Goal: Navigation & Orientation: Find specific page/section

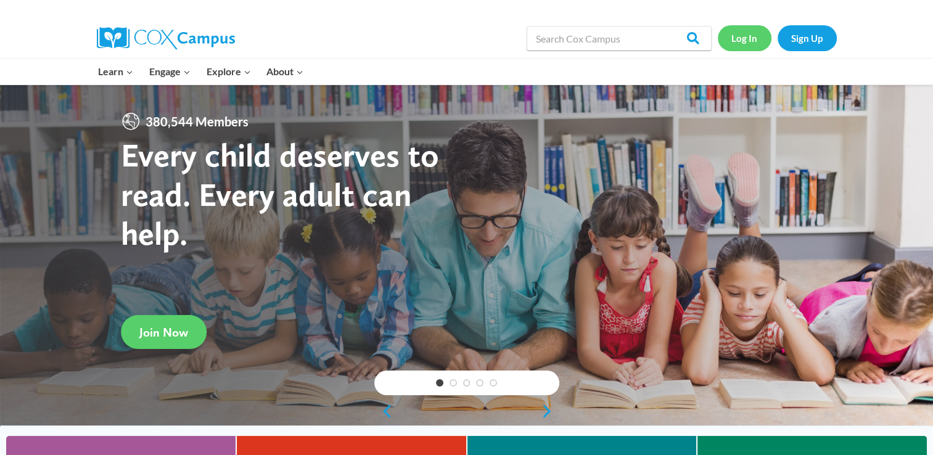
click at [742, 35] on link "Log In" at bounding box center [745, 37] width 54 height 25
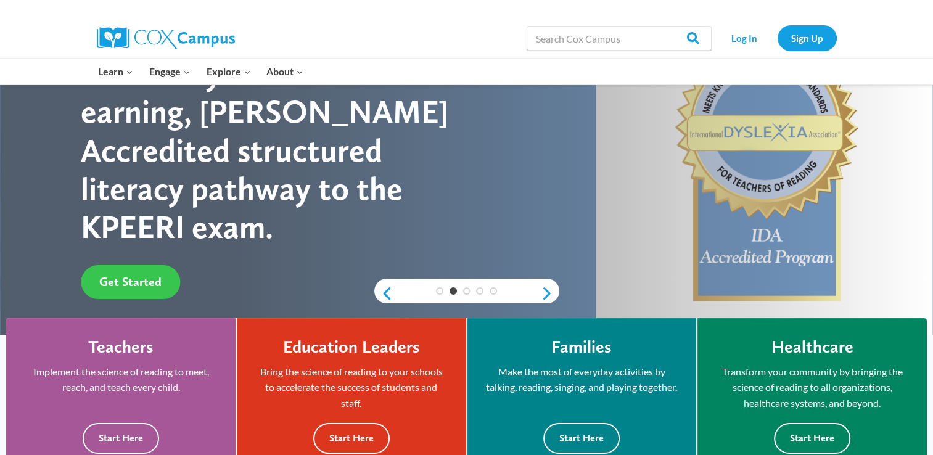
scroll to position [62, 0]
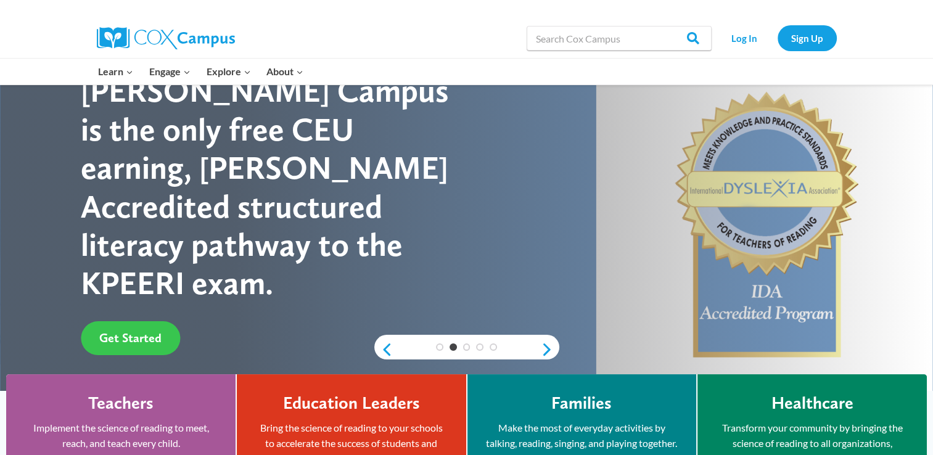
click at [159, 321] on link "Get Started" at bounding box center [130, 338] width 99 height 34
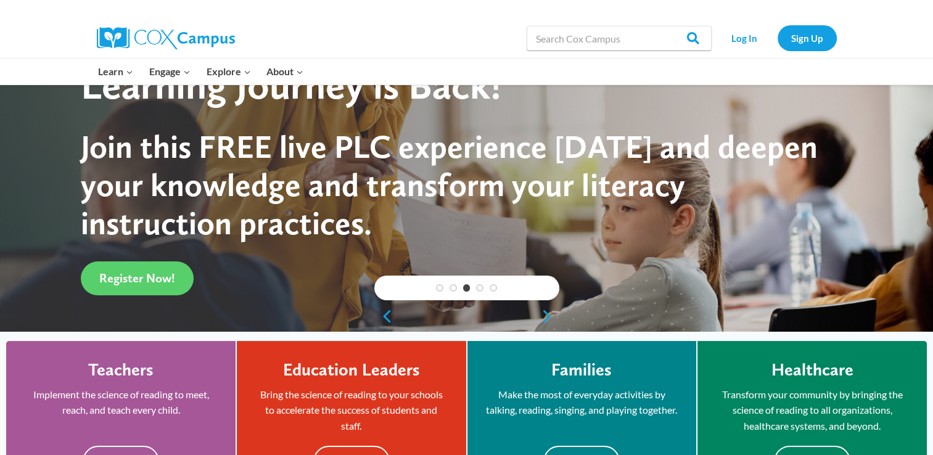
scroll to position [123, 0]
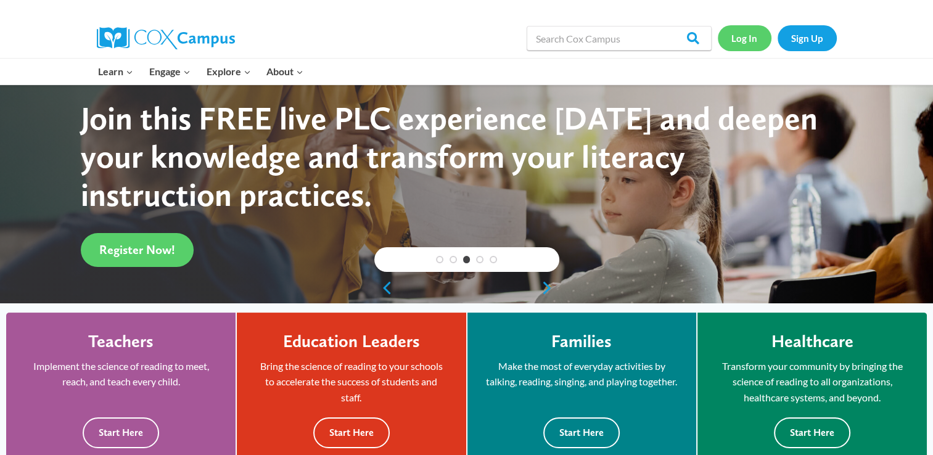
click at [743, 37] on link "Log In" at bounding box center [745, 37] width 54 height 25
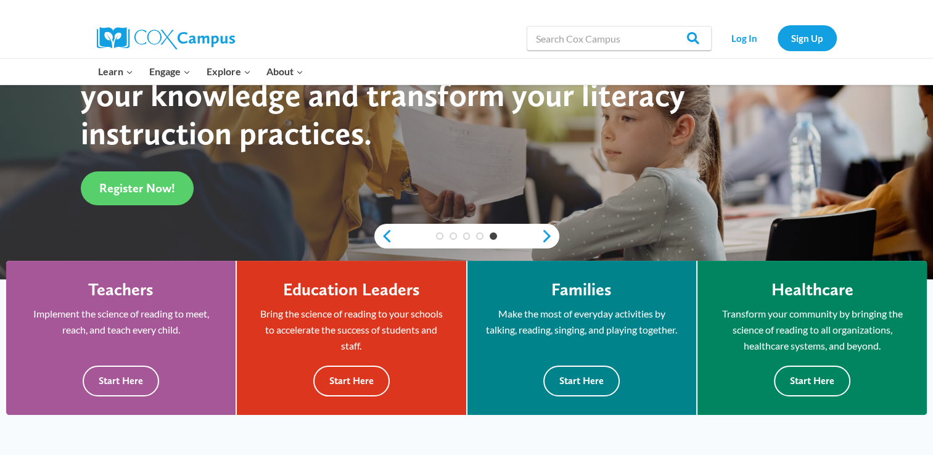
scroll to position [123, 0]
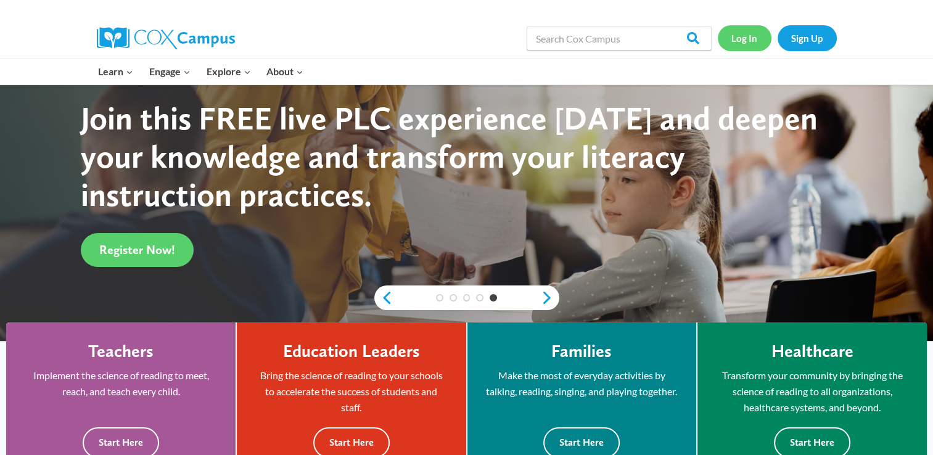
click at [741, 42] on link "Log In" at bounding box center [745, 37] width 54 height 25
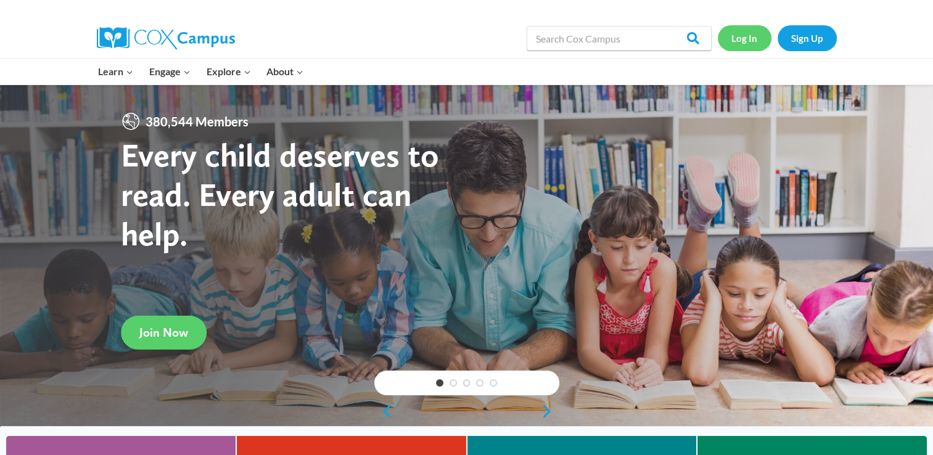
click at [747, 48] on link "Log In" at bounding box center [745, 37] width 54 height 25
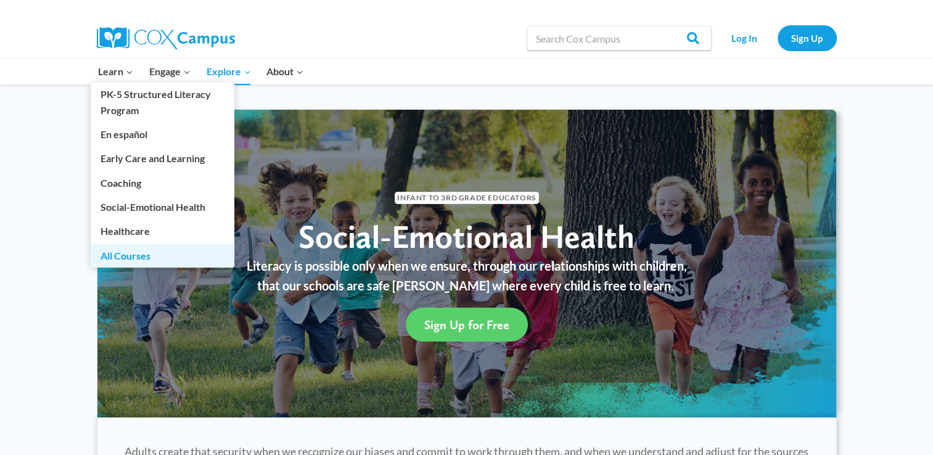
click at [126, 260] on link "All Courses" at bounding box center [163, 255] width 144 height 23
